Goal: Find specific fact

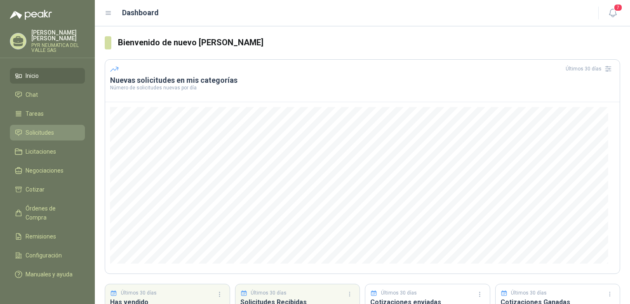
click at [43, 128] on span "Solicitudes" at bounding box center [40, 132] width 28 height 9
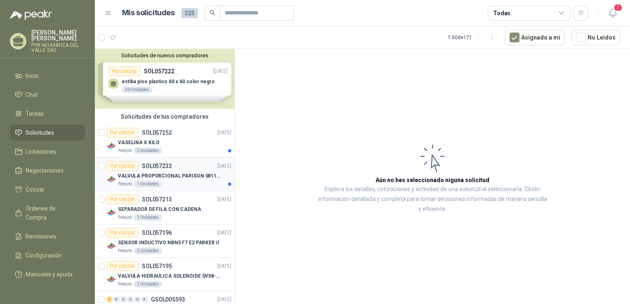
click at [193, 172] on p "VALVULA PROPORCIONAL PARISON 0811404612 / 4WRPEH6C4 REXROTH" at bounding box center [169, 176] width 103 height 8
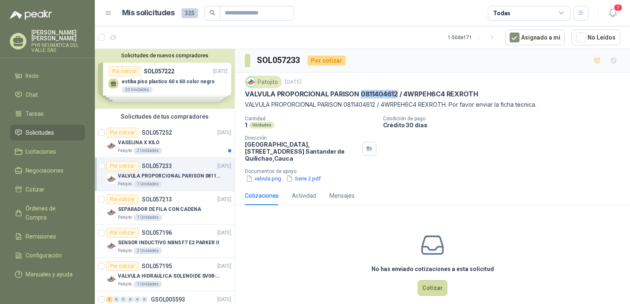
drag, startPoint x: 360, startPoint y: 92, endPoint x: 398, endPoint y: 95, distance: 37.6
click at [398, 95] on p "VALVULA PROPORCIONAL PARISON 0811404612 / 4WRPEH6C4 REXROTH" at bounding box center [361, 94] width 233 height 9
copy p "0811404612"
